Goal: Task Accomplishment & Management: Manage account settings

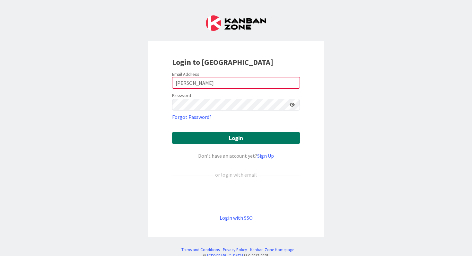
click at [243, 142] on button "Login" at bounding box center [236, 138] width 128 height 13
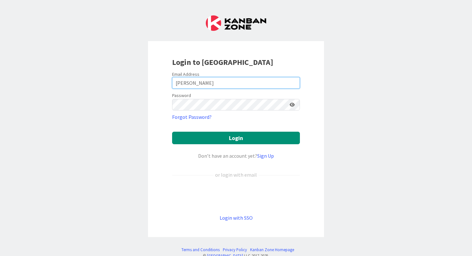
click at [180, 81] on input "[PERSON_NAME]" at bounding box center [236, 83] width 128 height 12
click at [217, 85] on input "[PERSON_NAME].olfenbarger" at bounding box center [236, 83] width 128 height 12
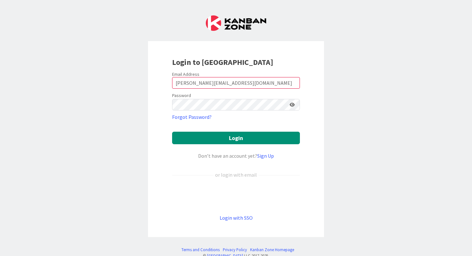
click at [292, 106] on icon at bounding box center [292, 105] width 5 height 4
click at [278, 136] on button "Login" at bounding box center [236, 138] width 128 height 13
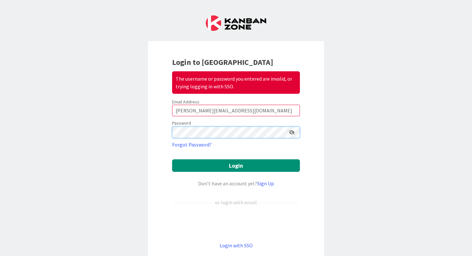
click at [164, 130] on div "Login to Kanban Zone The username or password you entered are invalid, or tryin…" at bounding box center [236, 153] width 176 height 224
click at [172, 159] on button "Login" at bounding box center [236, 165] width 128 height 13
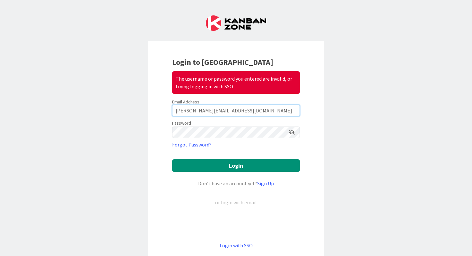
click at [186, 111] on input "[PERSON_NAME][EMAIL_ADDRESS][DOMAIN_NAME]" at bounding box center [236, 111] width 128 height 12
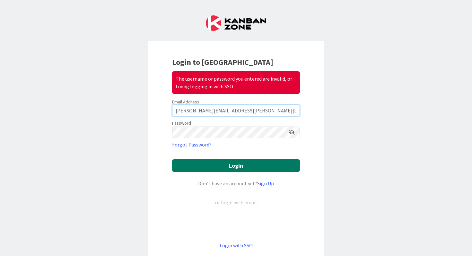
type input "[PERSON_NAME][EMAIL_ADDRESS][PERSON_NAME][DOMAIN_NAME]"
click at [276, 166] on button "Login" at bounding box center [236, 165] width 128 height 13
click at [254, 165] on button "Login" at bounding box center [236, 165] width 128 height 13
click at [197, 166] on button "Login" at bounding box center [236, 165] width 128 height 13
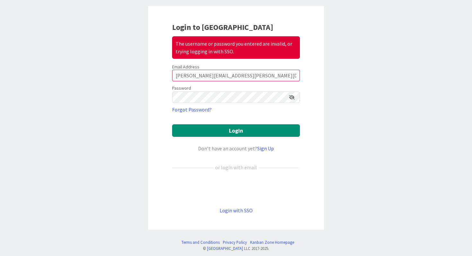
scroll to position [40, 0]
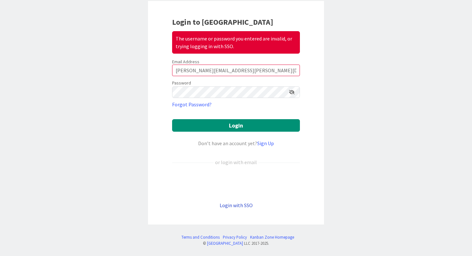
click at [245, 205] on link "Login with SSO" at bounding box center [236, 205] width 33 height 6
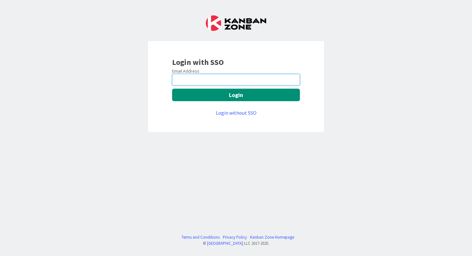
click at [201, 79] on input "email" at bounding box center [236, 80] width 128 height 12
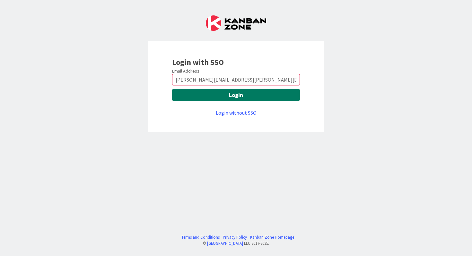
click at [231, 96] on button "Login" at bounding box center [236, 95] width 128 height 13
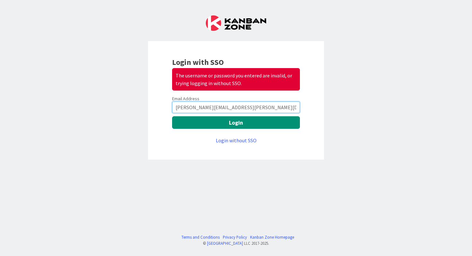
drag, startPoint x: 260, startPoint y: 106, endPoint x: 171, endPoint y: 107, distance: 89.3
click at [171, 107] on div "Login with SSO The username or password you entered are invalid, or trying logg…" at bounding box center [236, 100] width 176 height 119
type input "000046404"
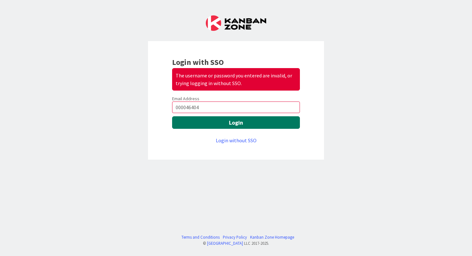
click at [249, 124] on button "Login" at bounding box center [236, 122] width 128 height 13
